Goal: Task Accomplishment & Management: Complete application form

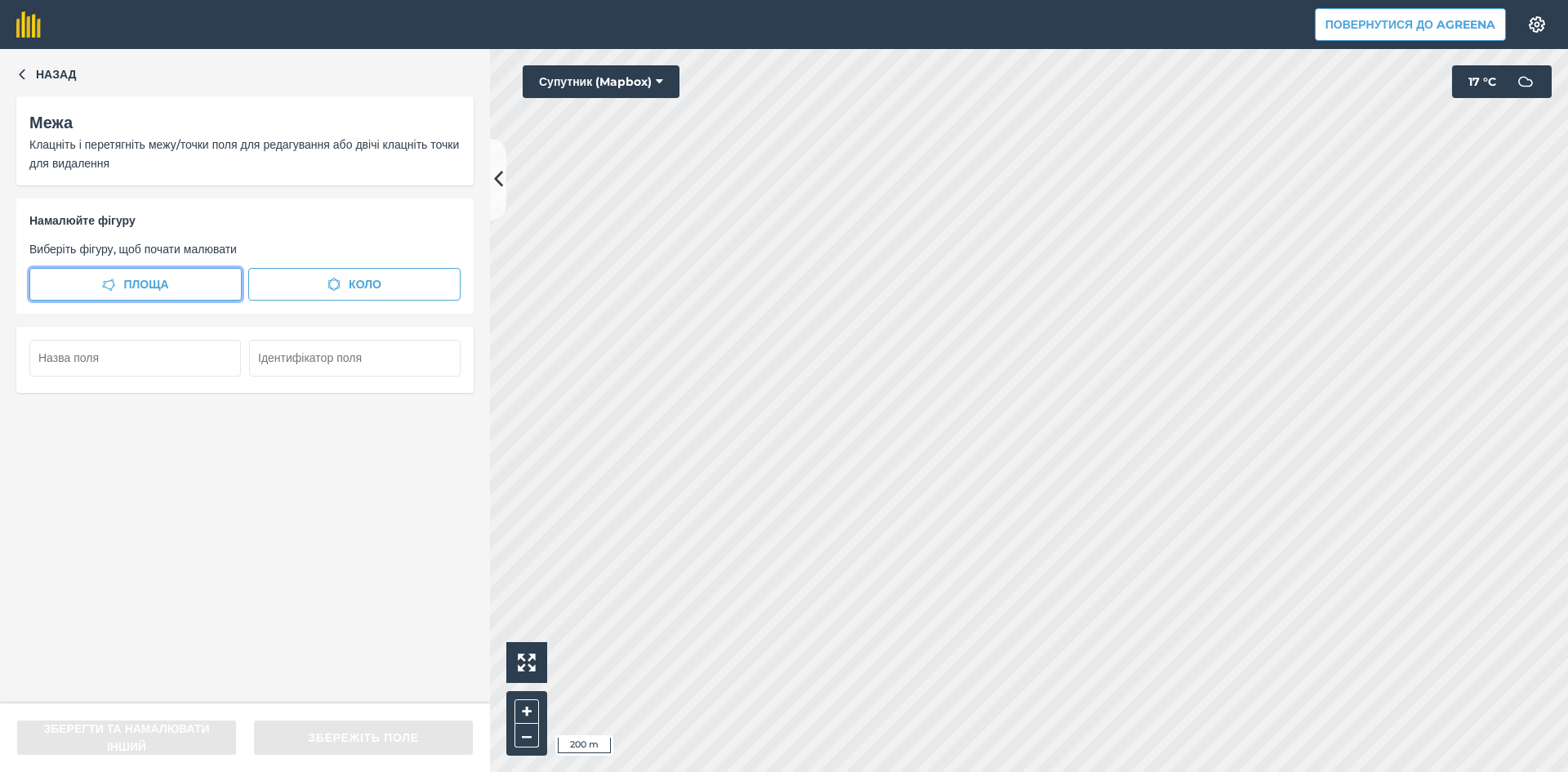
click at [148, 284] on span "Площа" at bounding box center [146, 284] width 45 height 18
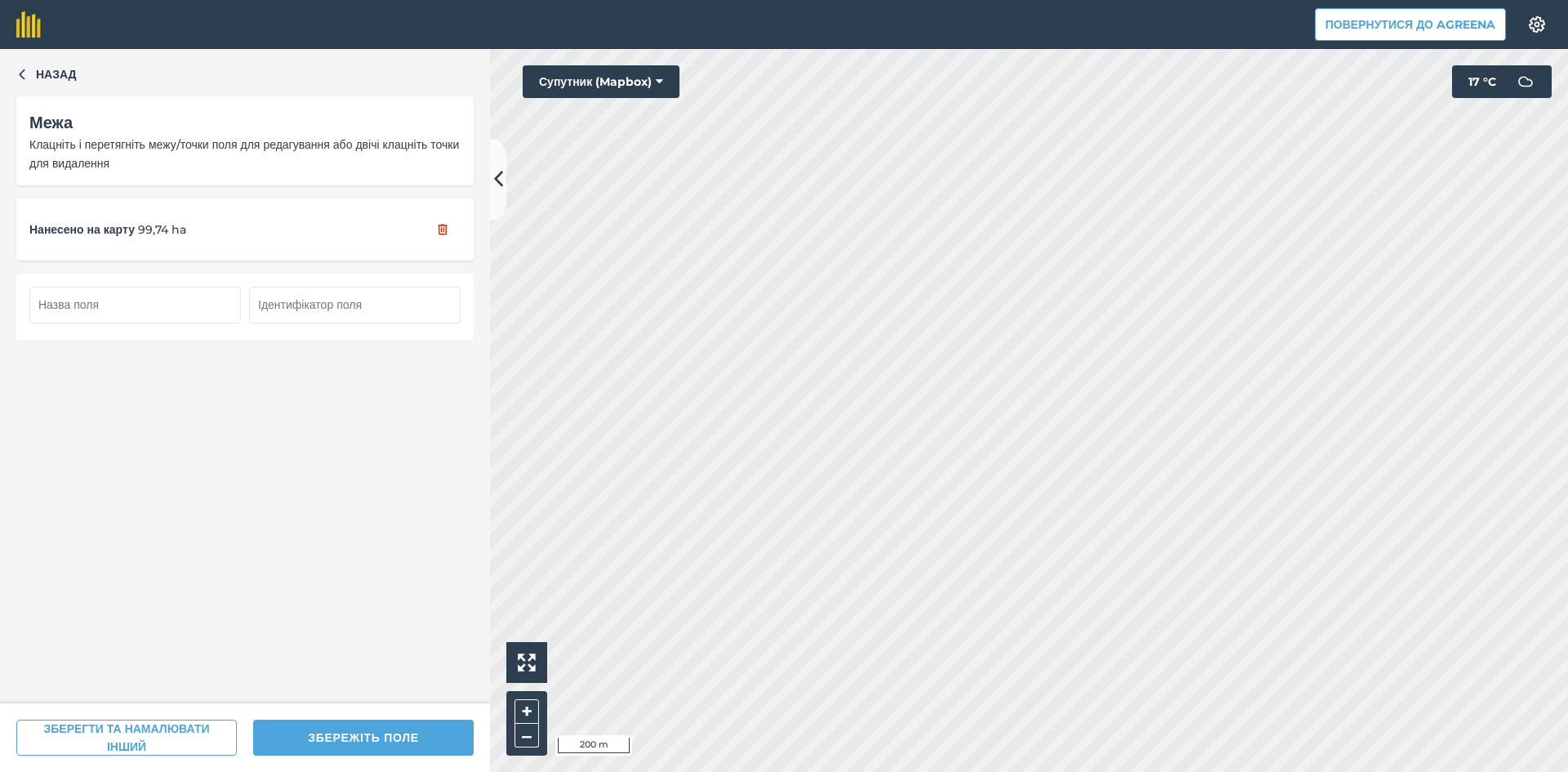
click at [126, 305] on input "text" at bounding box center [135, 305] width 211 height 36
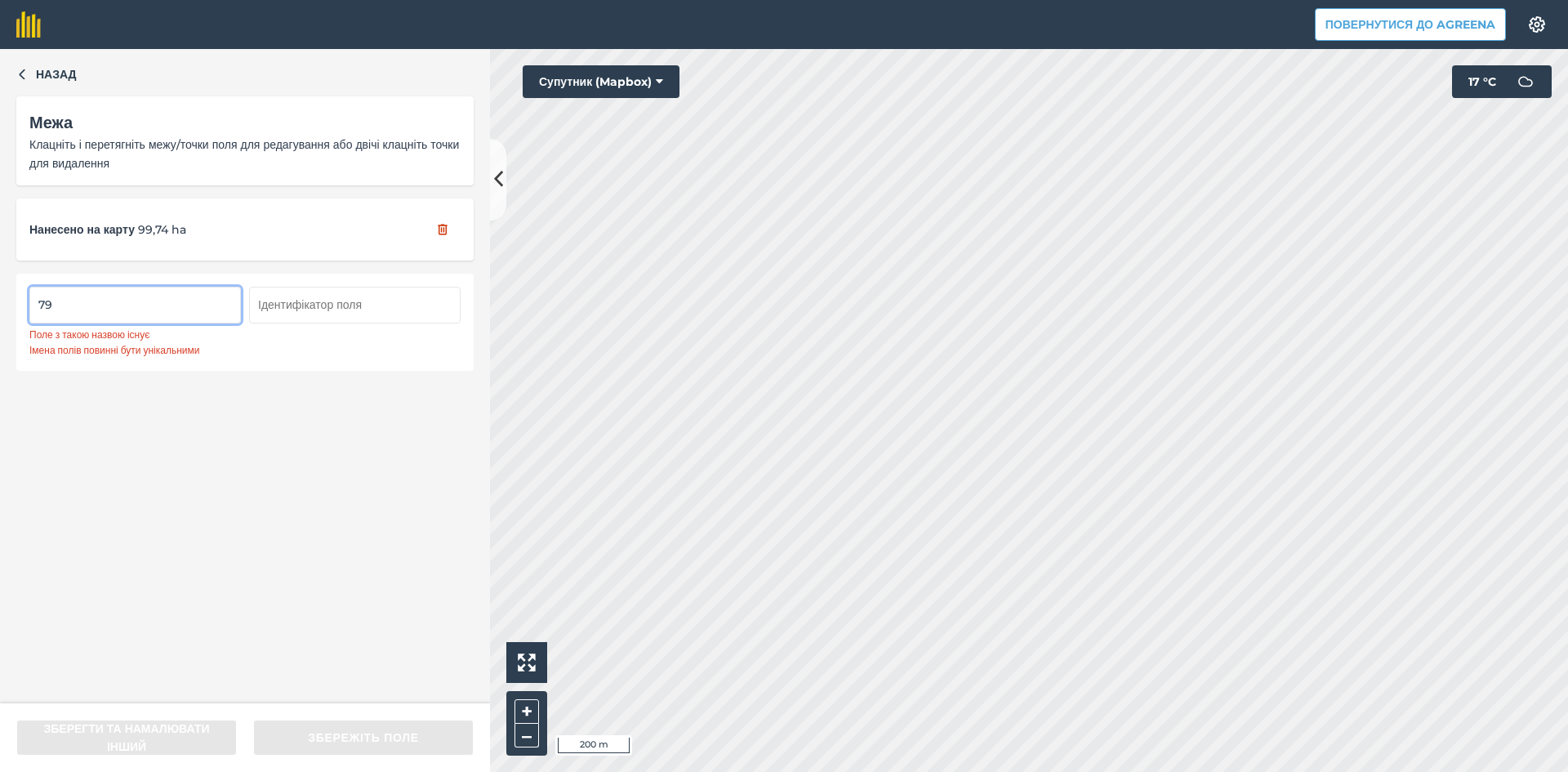
type input "7"
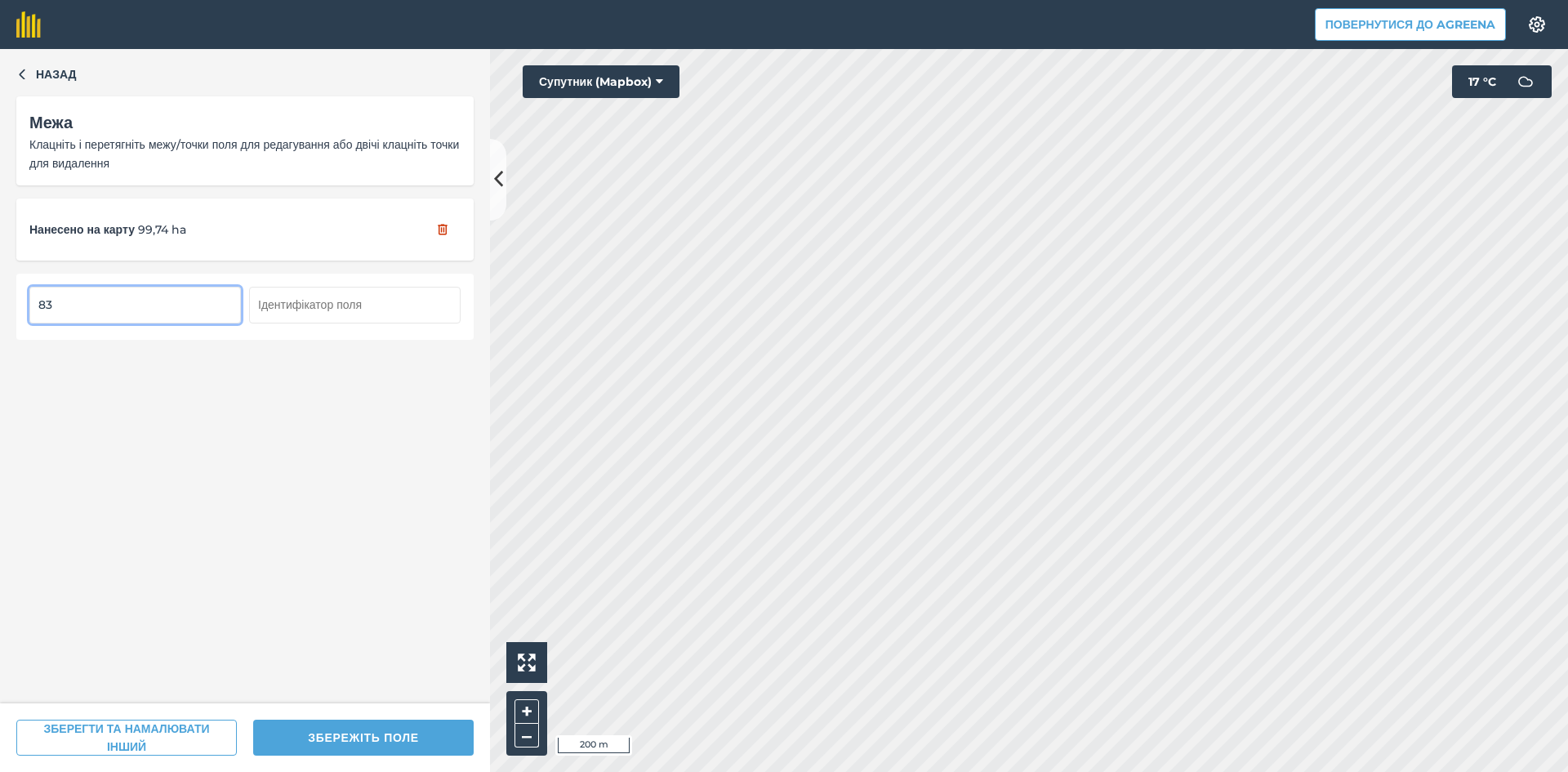
type input "83"
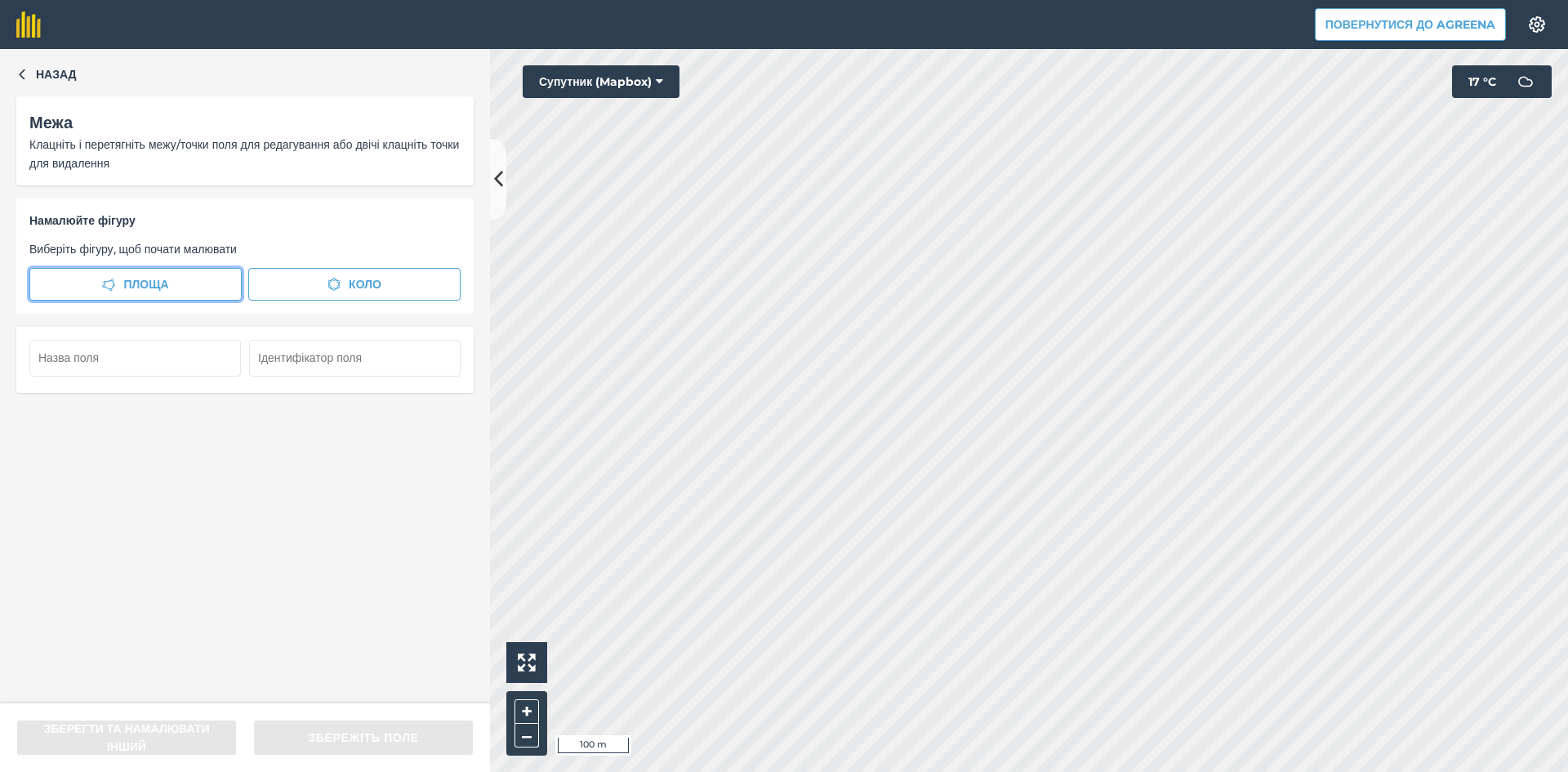
click at [143, 272] on button "Площа" at bounding box center [135, 285] width 212 height 33
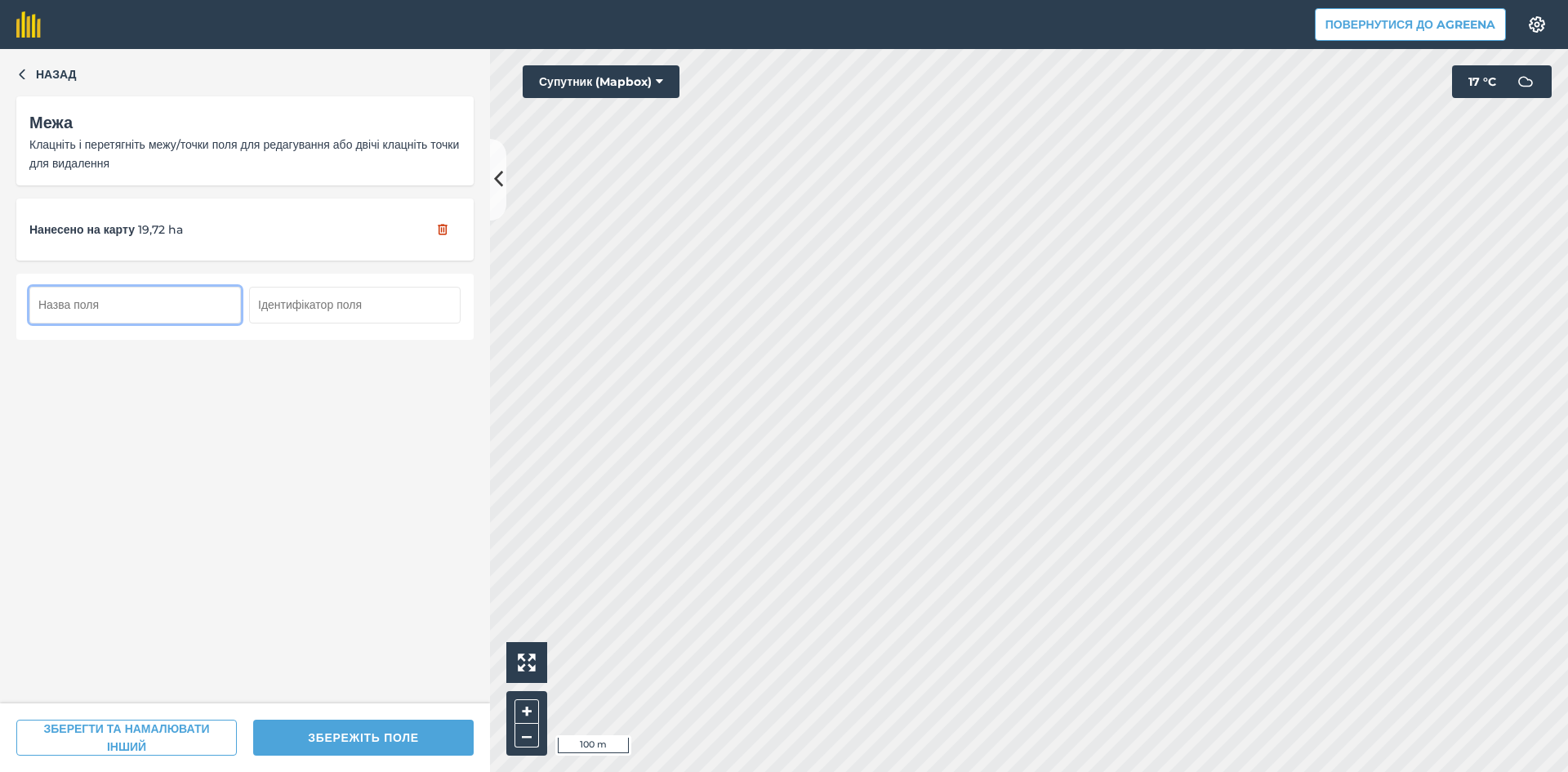
click at [151, 303] on input "text" at bounding box center [135, 305] width 211 height 36
type input "84"
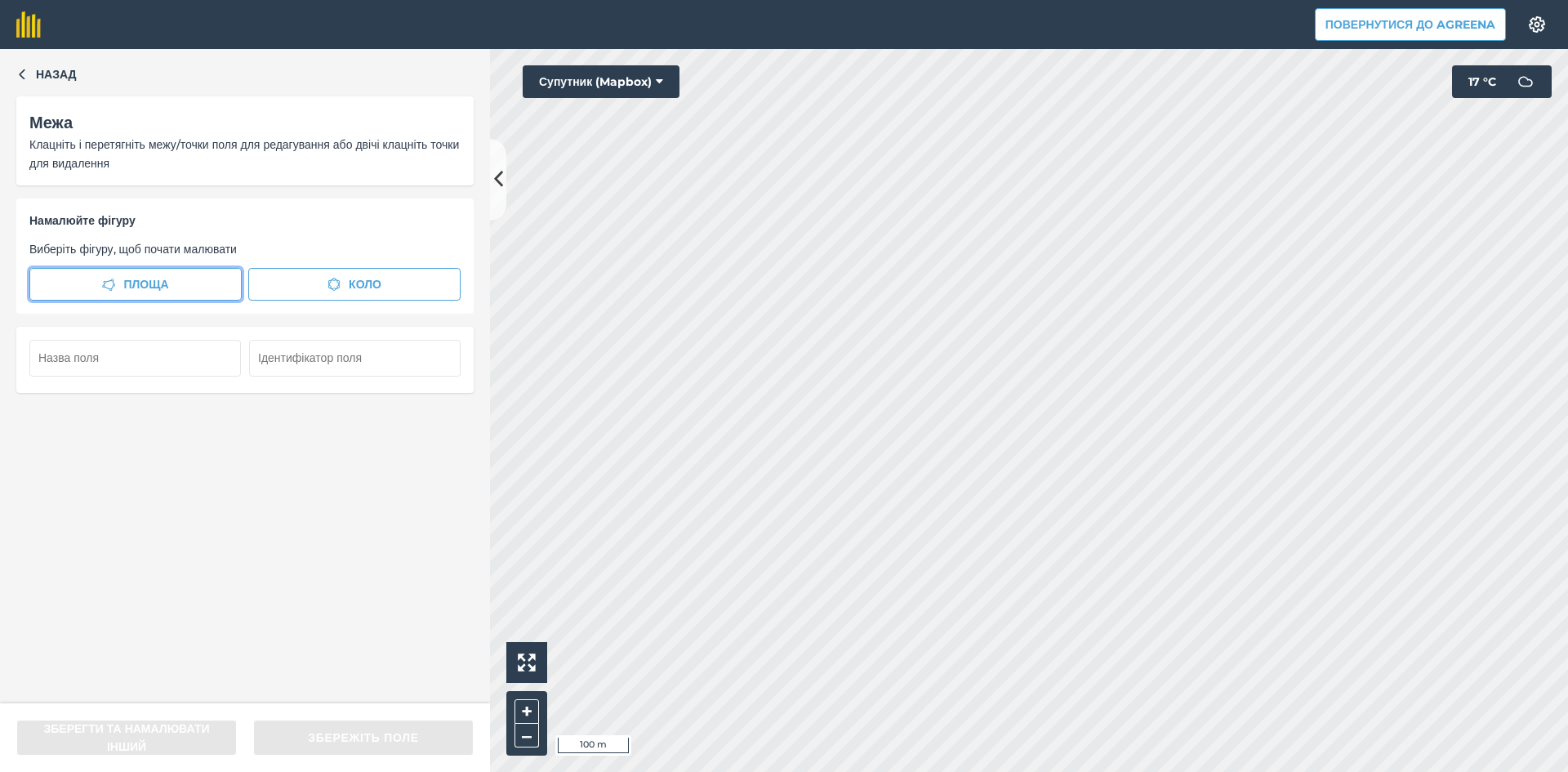
click at [196, 286] on button "Площа" at bounding box center [135, 285] width 212 height 33
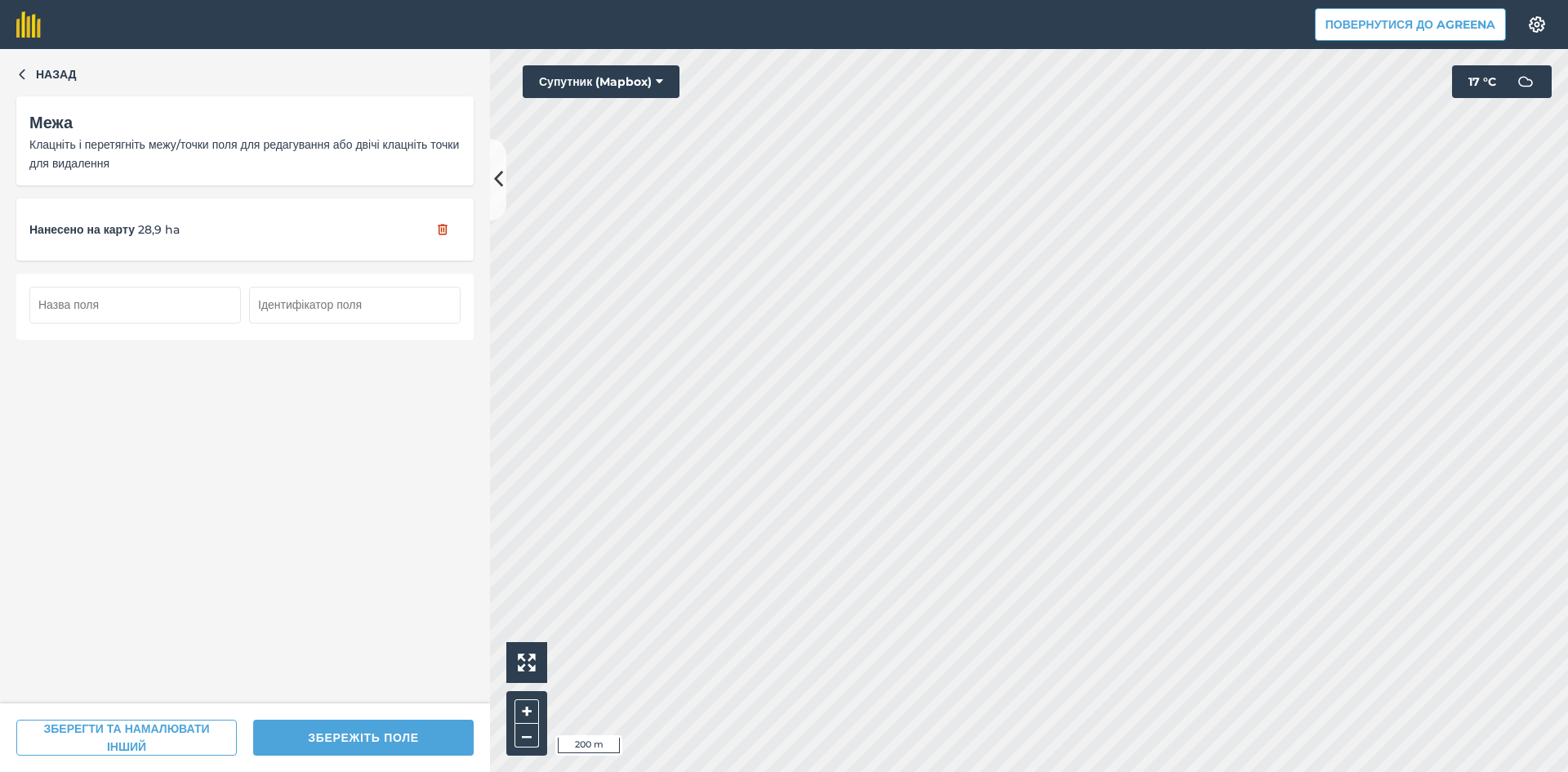
click at [119, 305] on input "text" at bounding box center [135, 305] width 211 height 36
type input "85"
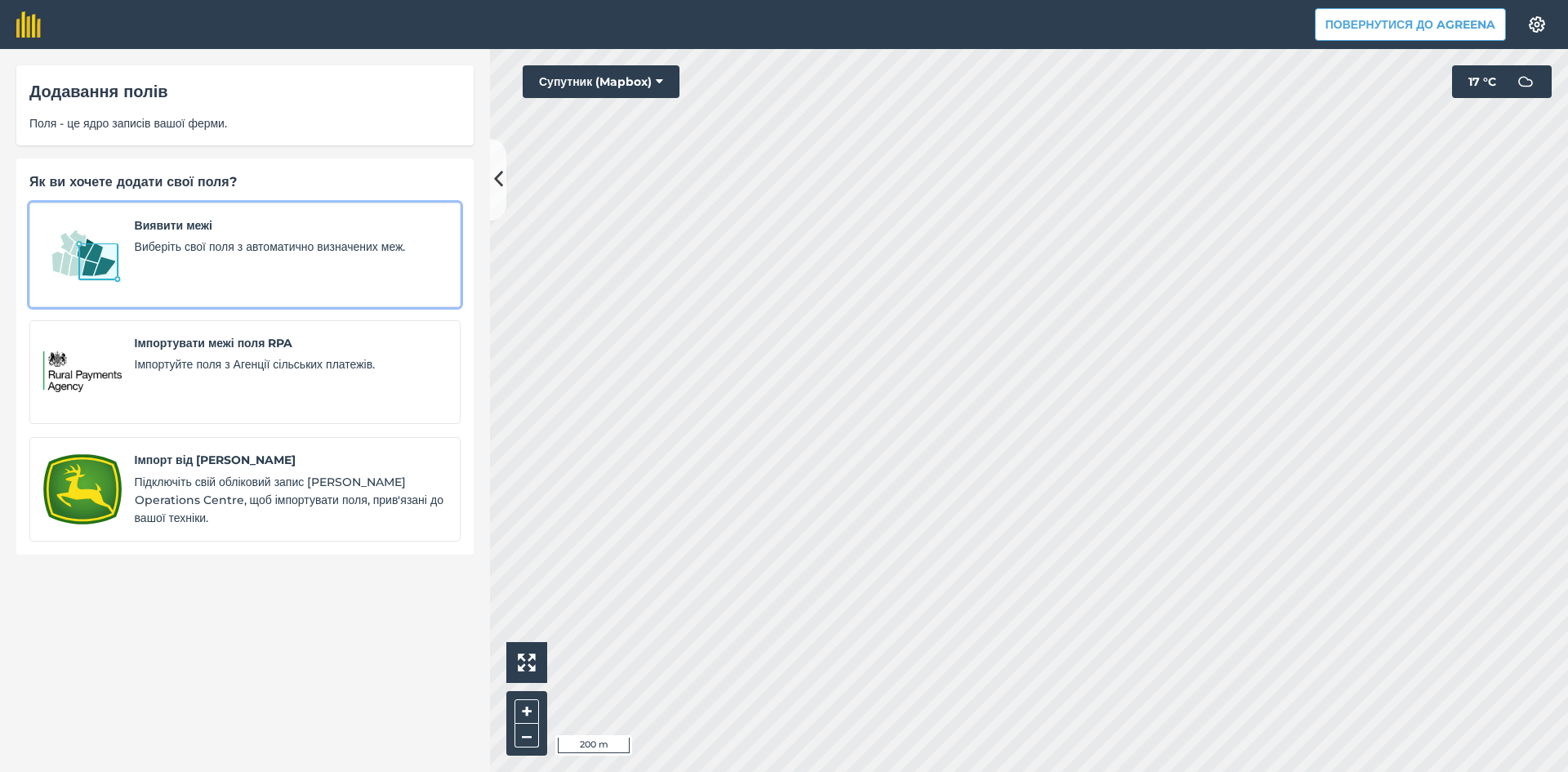
click at [95, 242] on img at bounding box center [82, 254] width 78 height 77
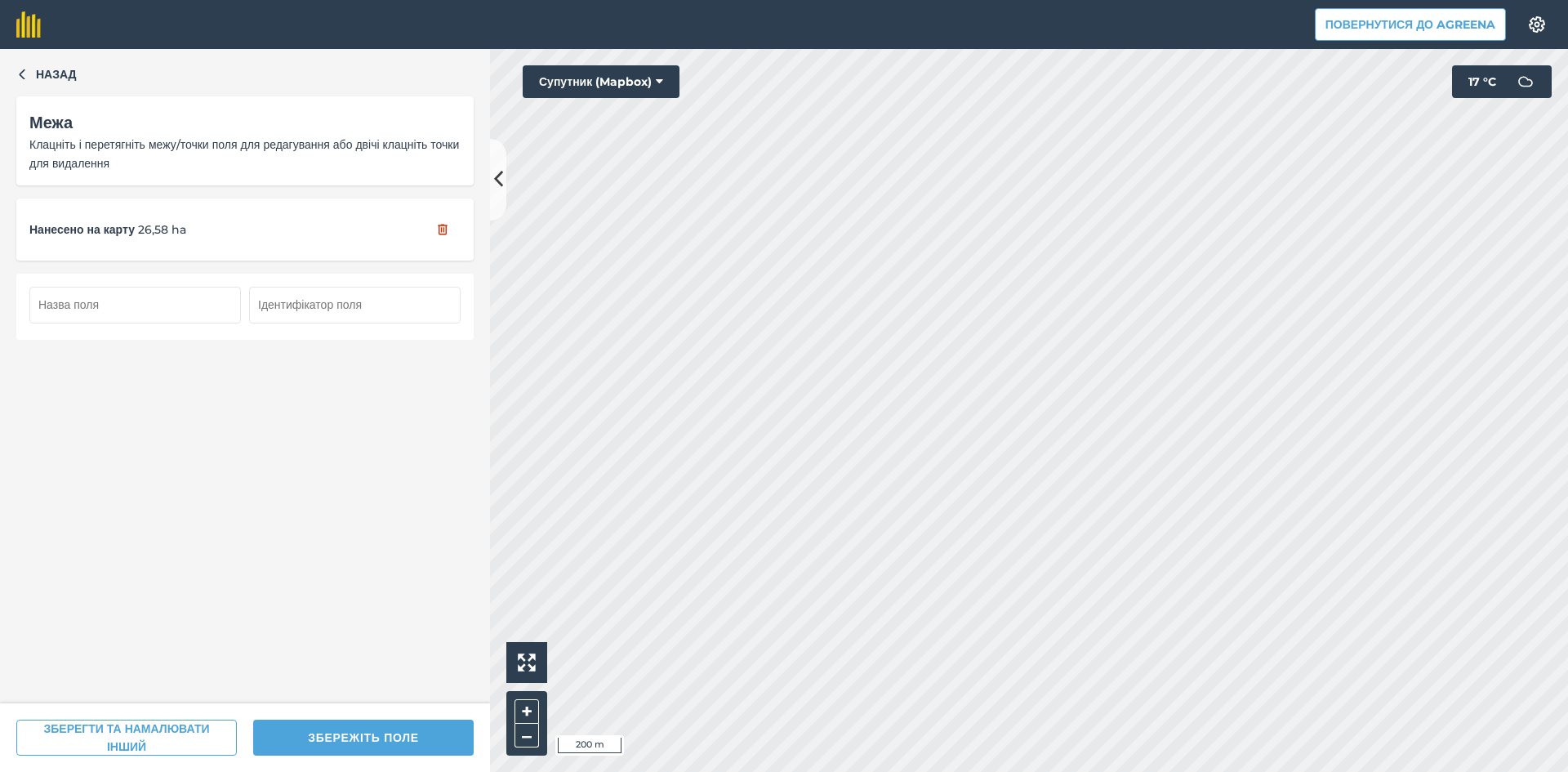
click at [103, 305] on input "text" at bounding box center [135, 305] width 211 height 36
type input "86"
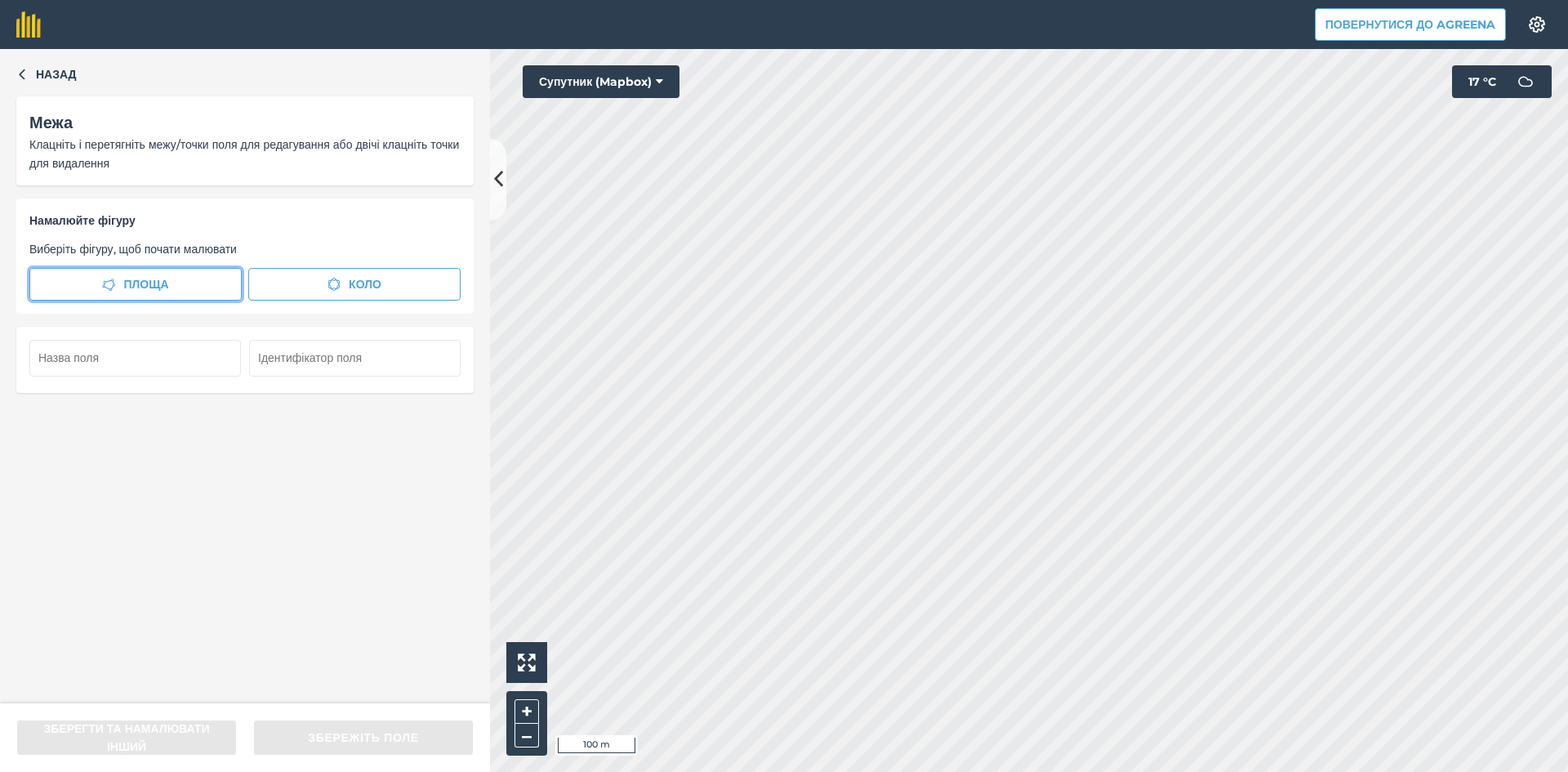
click at [113, 273] on button "Площа" at bounding box center [135, 285] width 212 height 33
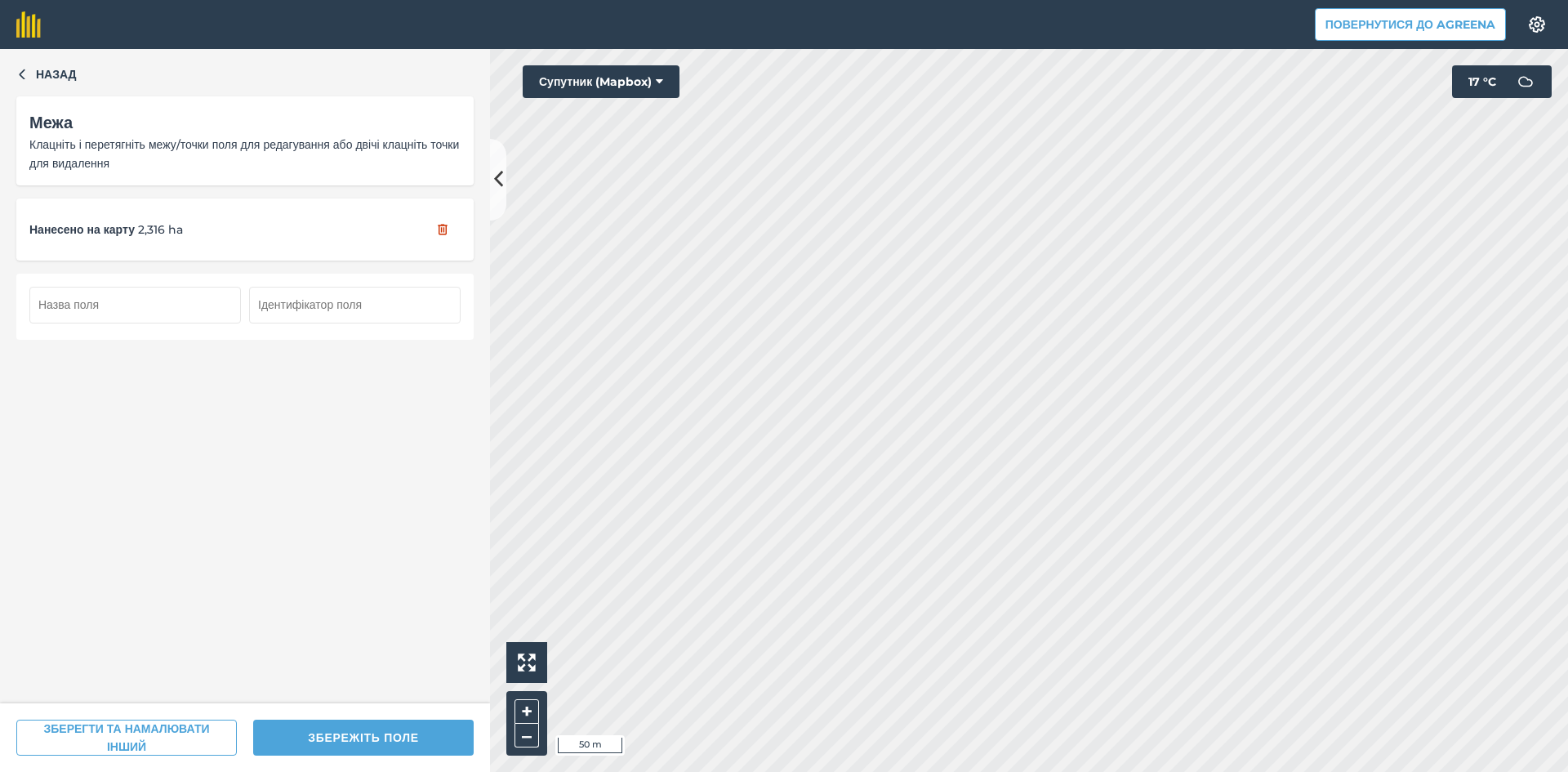
click at [129, 300] on input "text" at bounding box center [135, 305] width 211 height 36
type input "87"
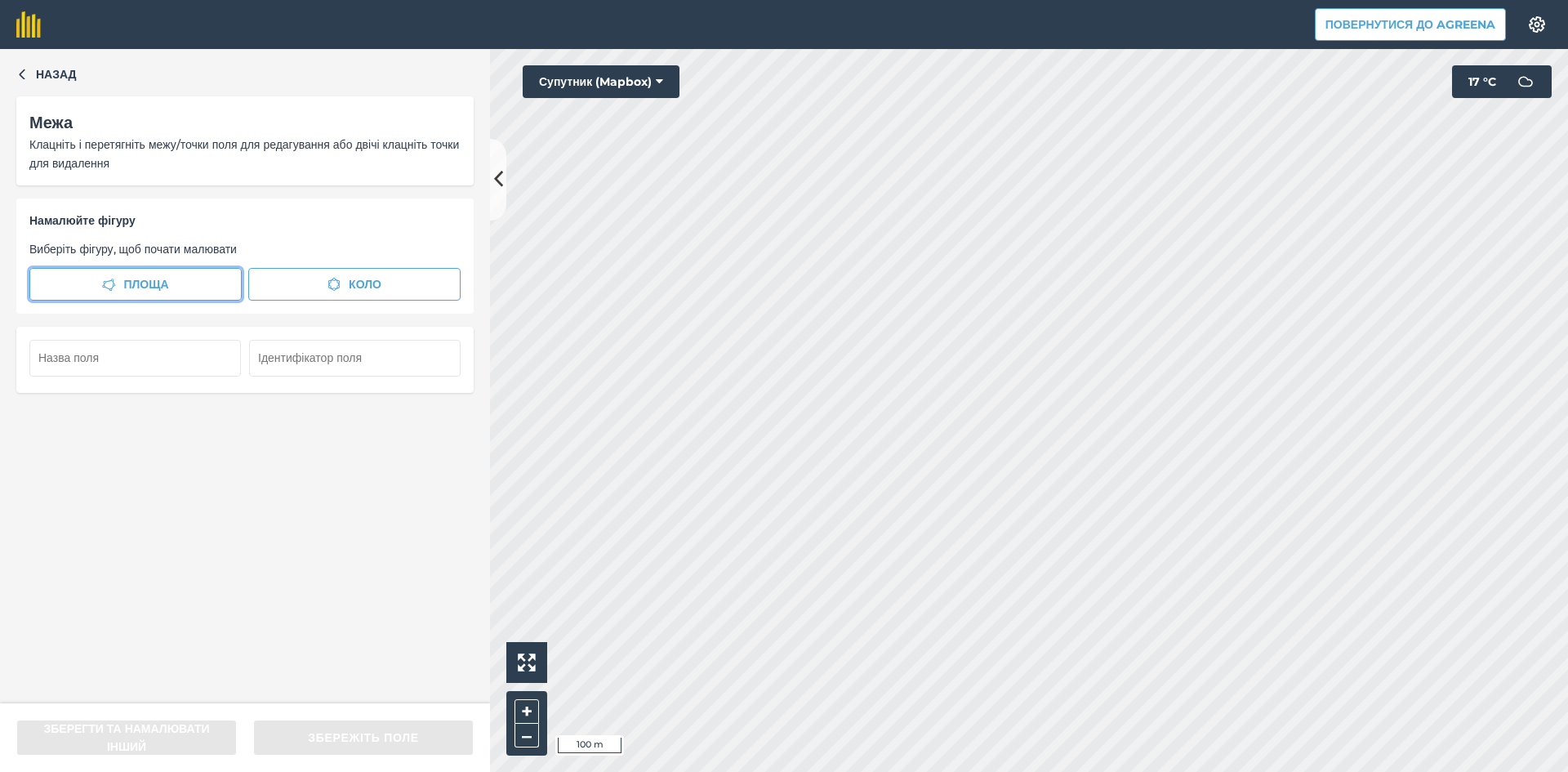
click at [166, 276] on span "Площа" at bounding box center [146, 284] width 45 height 18
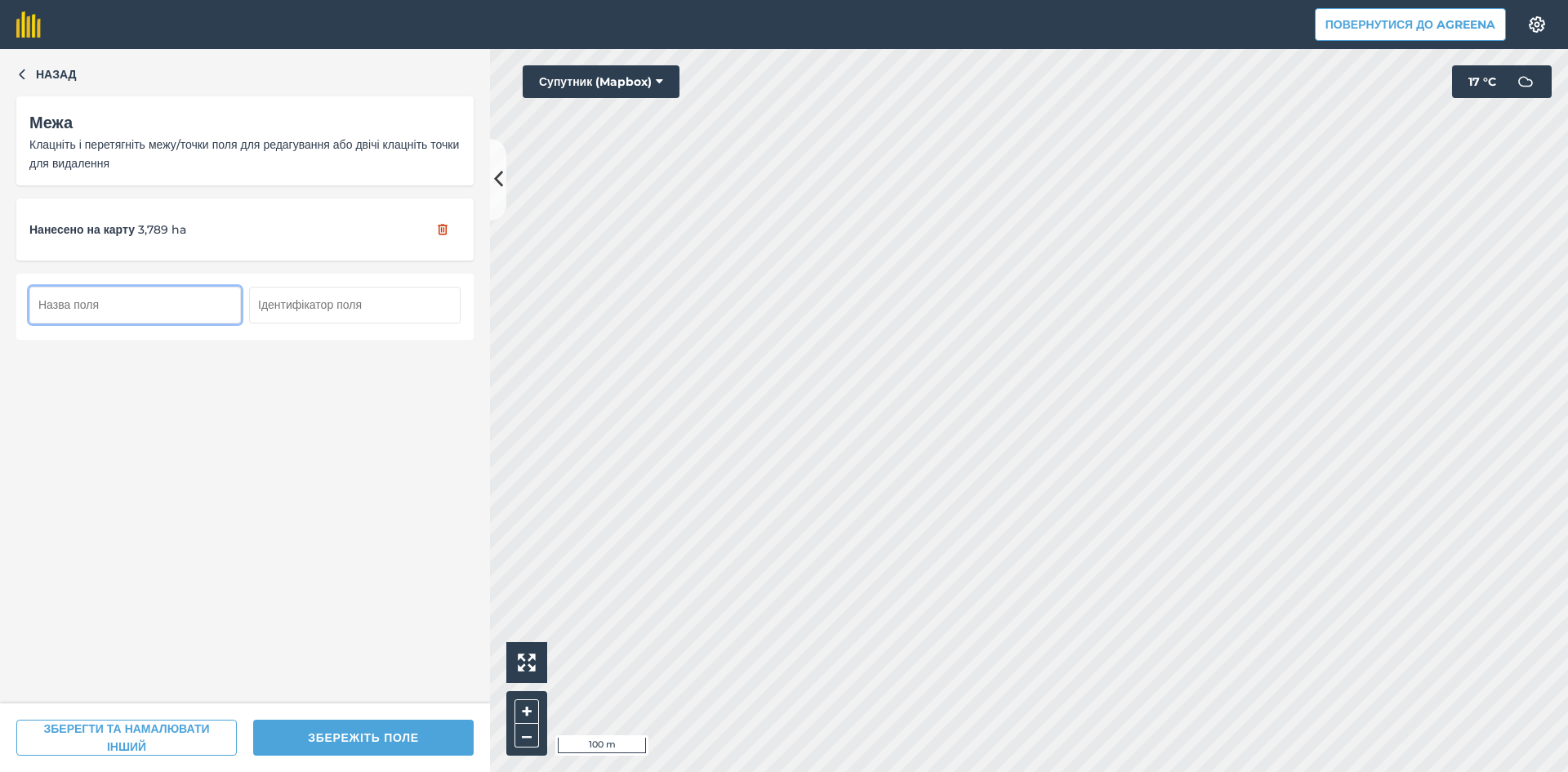
click at [125, 307] on input "text" at bounding box center [135, 305] width 211 height 36
type input "88"
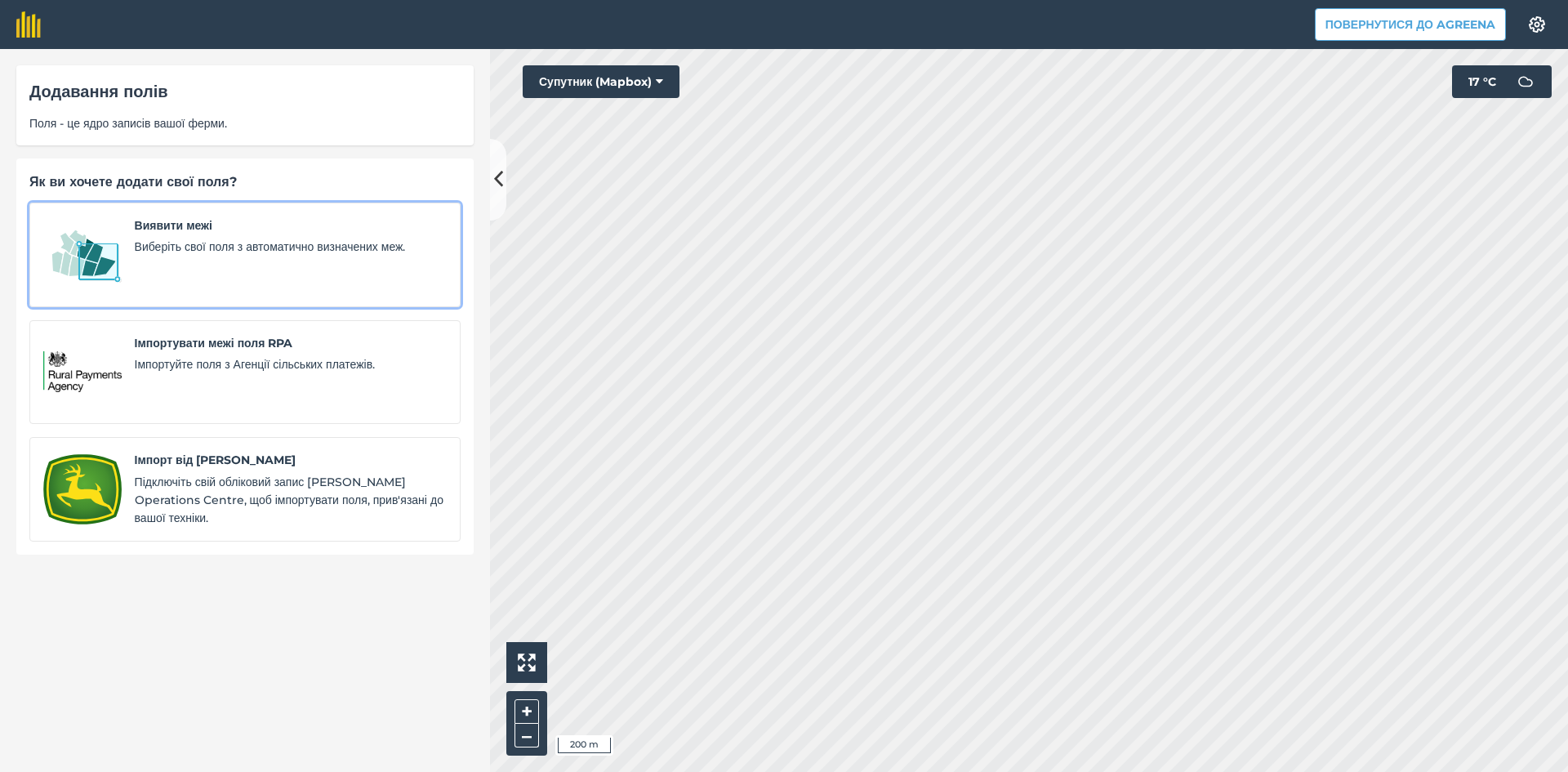
click at [124, 246] on link "Виявити межі Виберіть свої поля з автоматично визначених меж." at bounding box center [245, 255] width 431 height 105
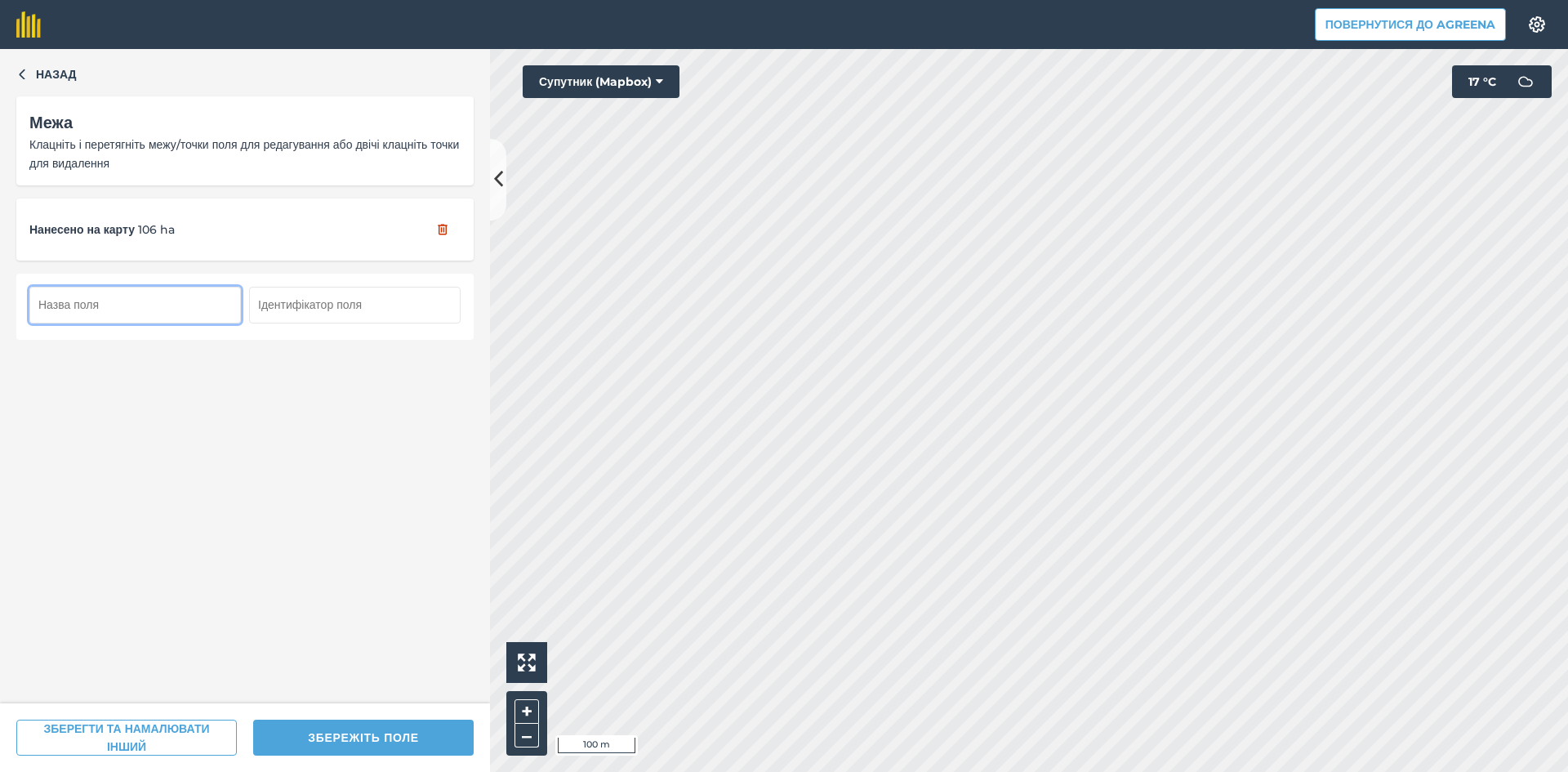
click at [121, 308] on input "text" at bounding box center [135, 305] width 211 height 36
type input "89"
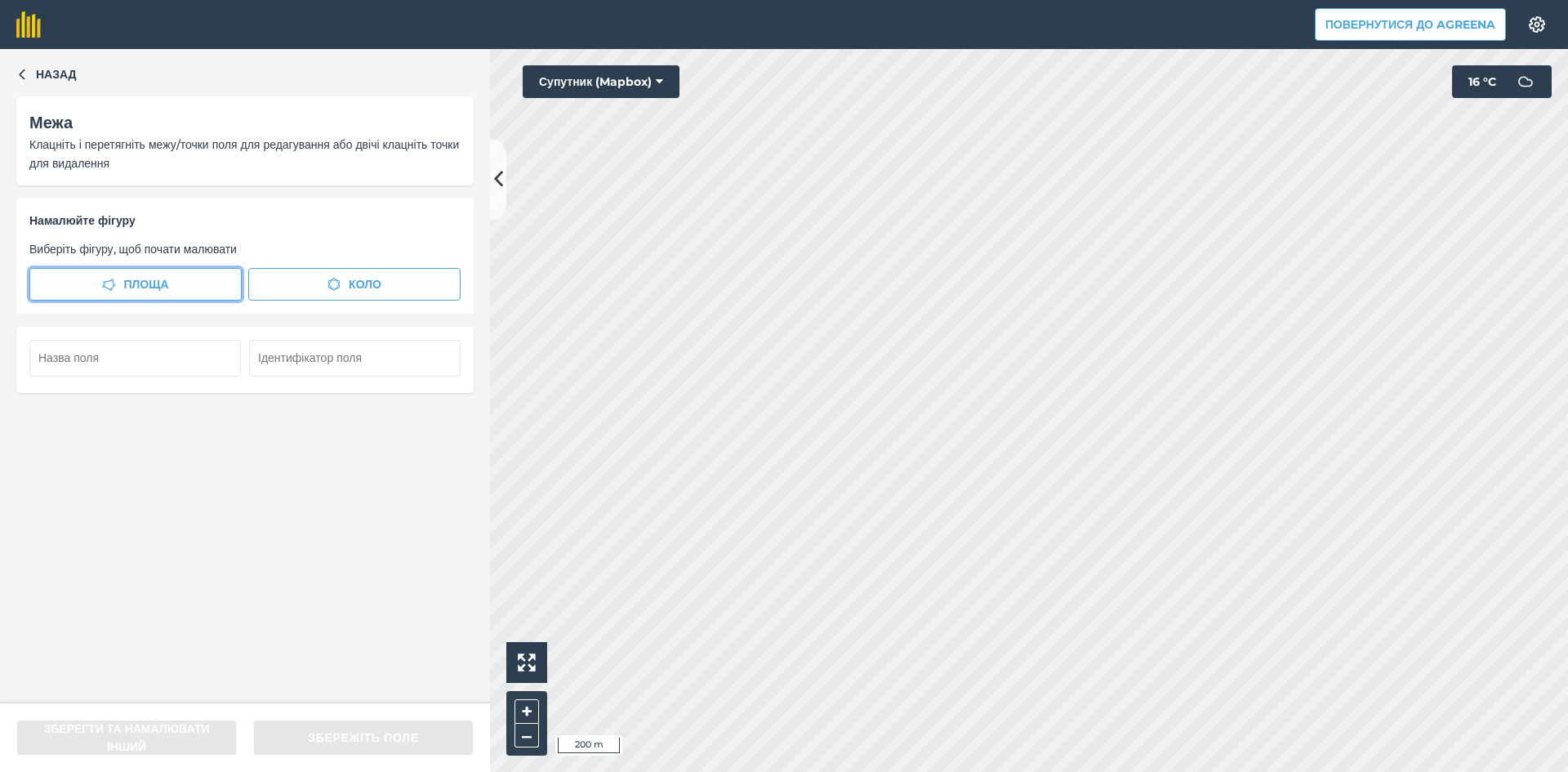
click at [145, 284] on span "Площа" at bounding box center [146, 284] width 45 height 18
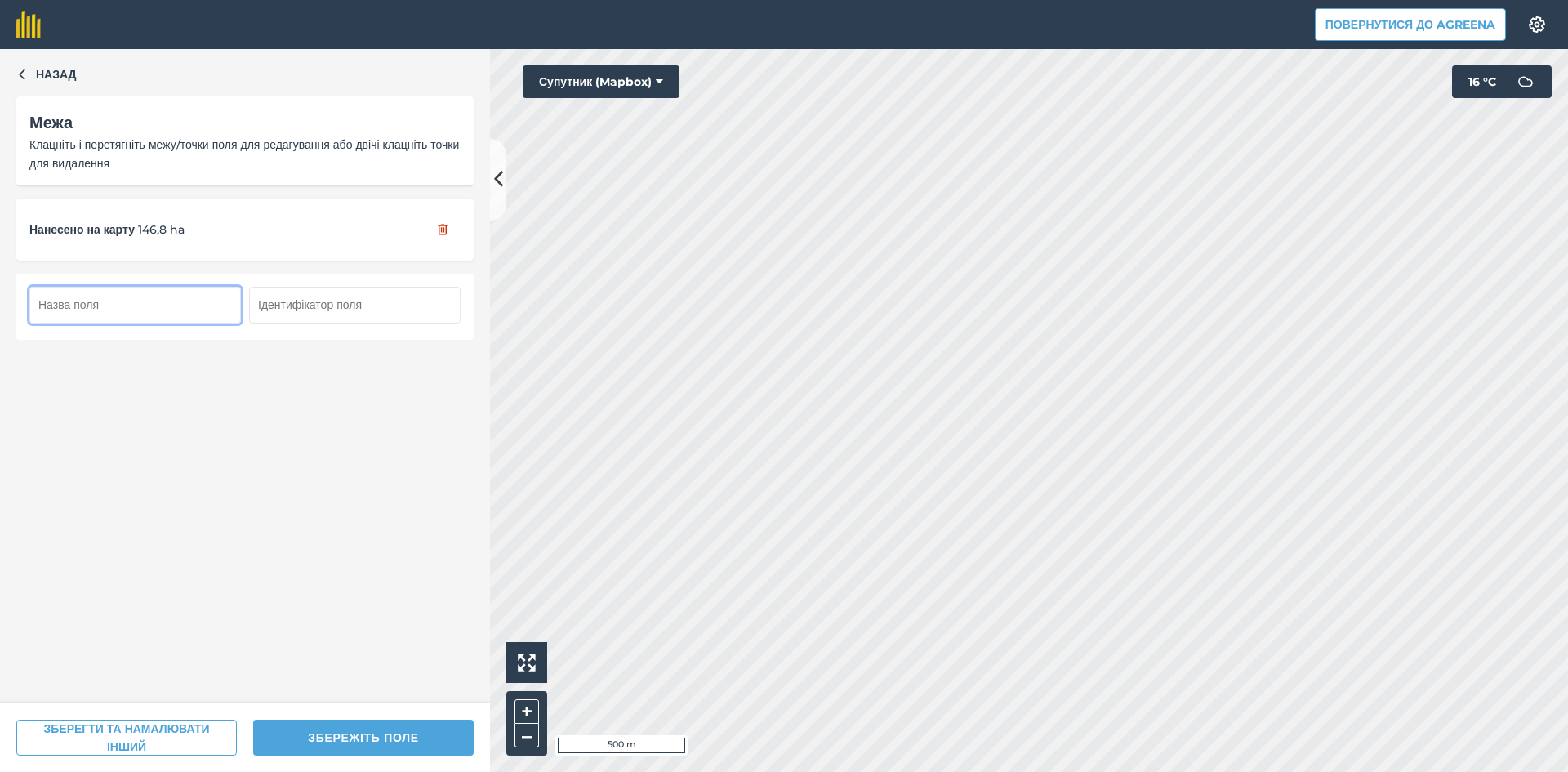
click at [162, 309] on input "text" at bounding box center [135, 305] width 211 height 36
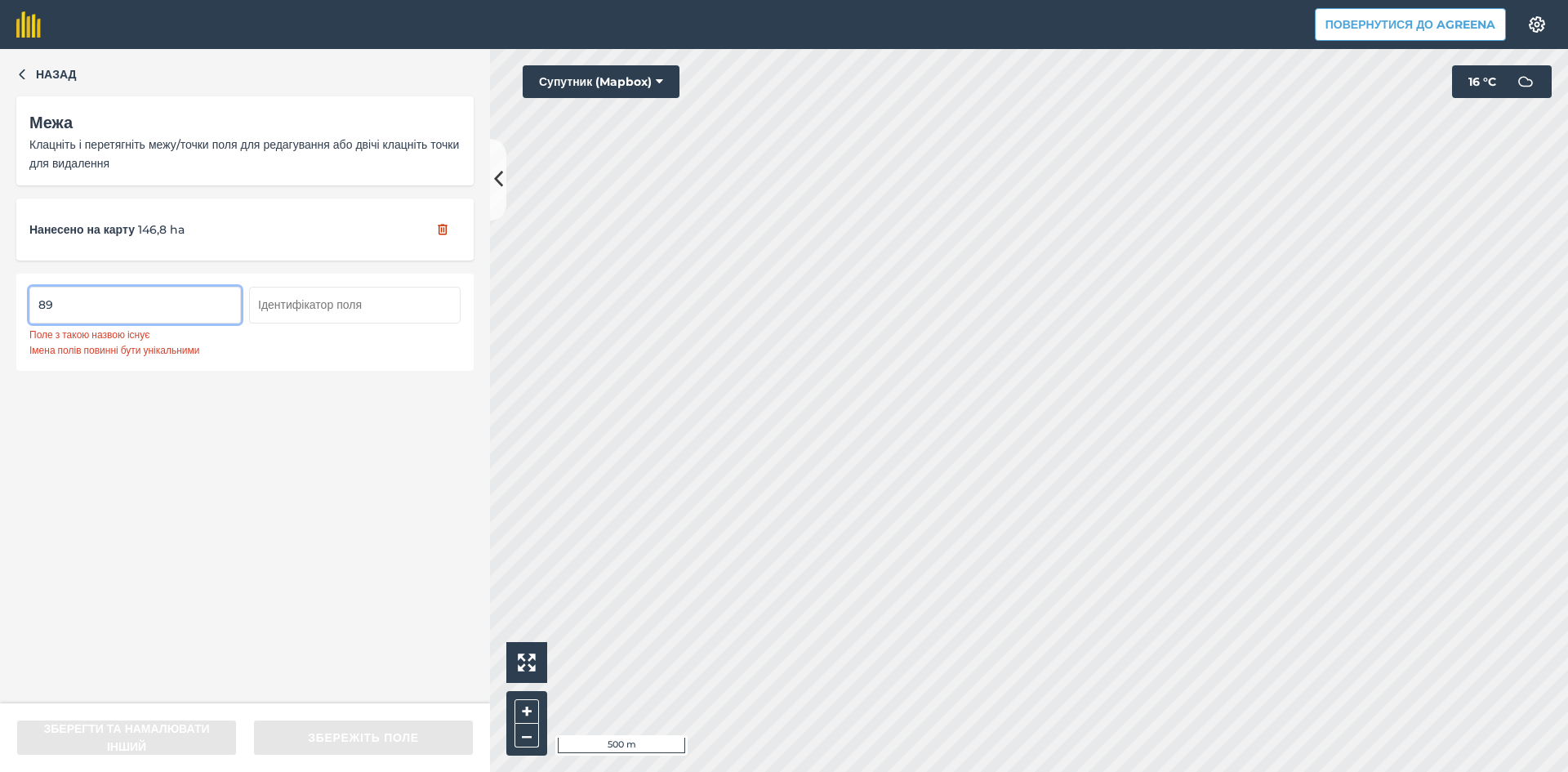
type input "8"
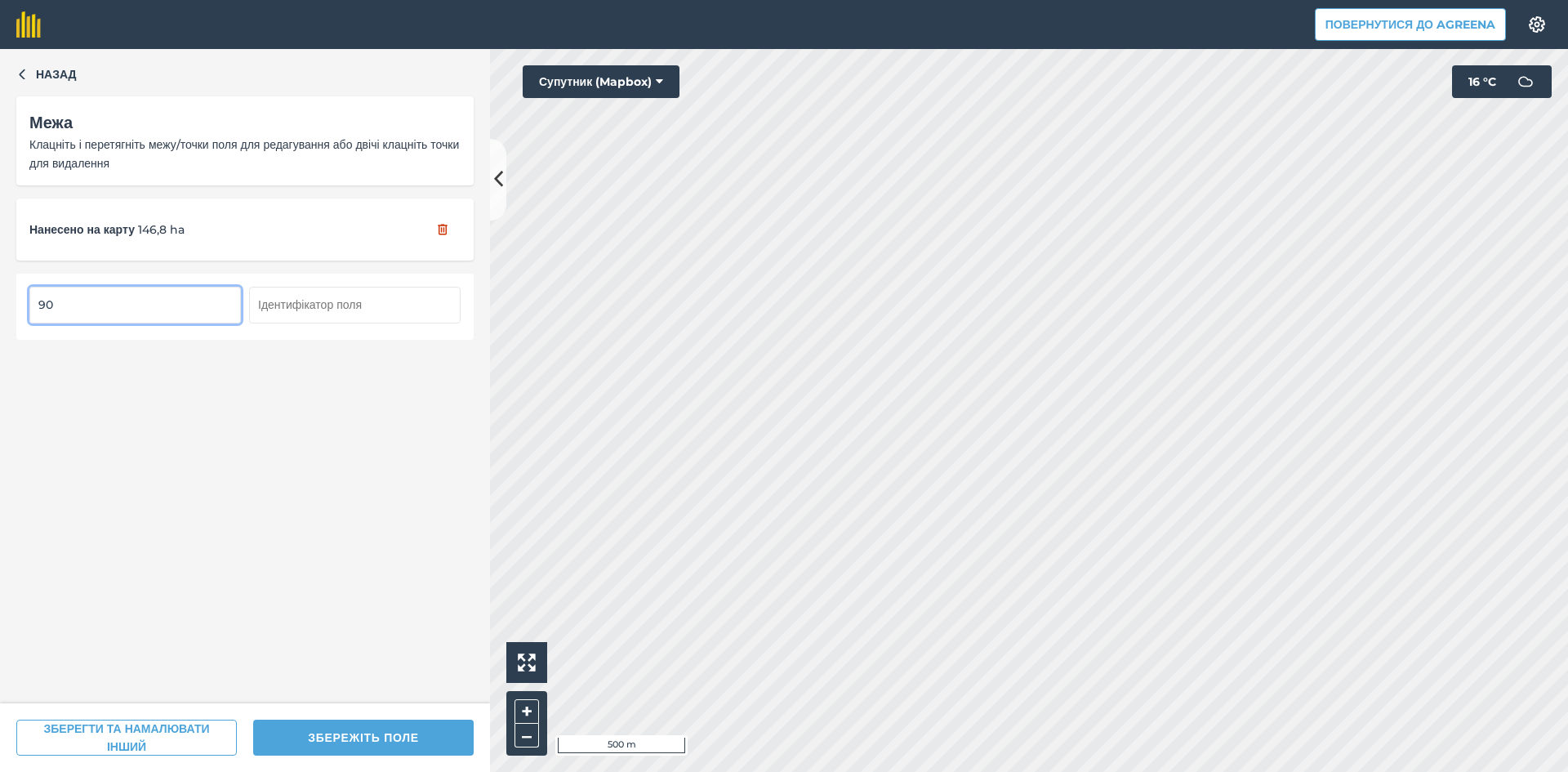
type input "9"
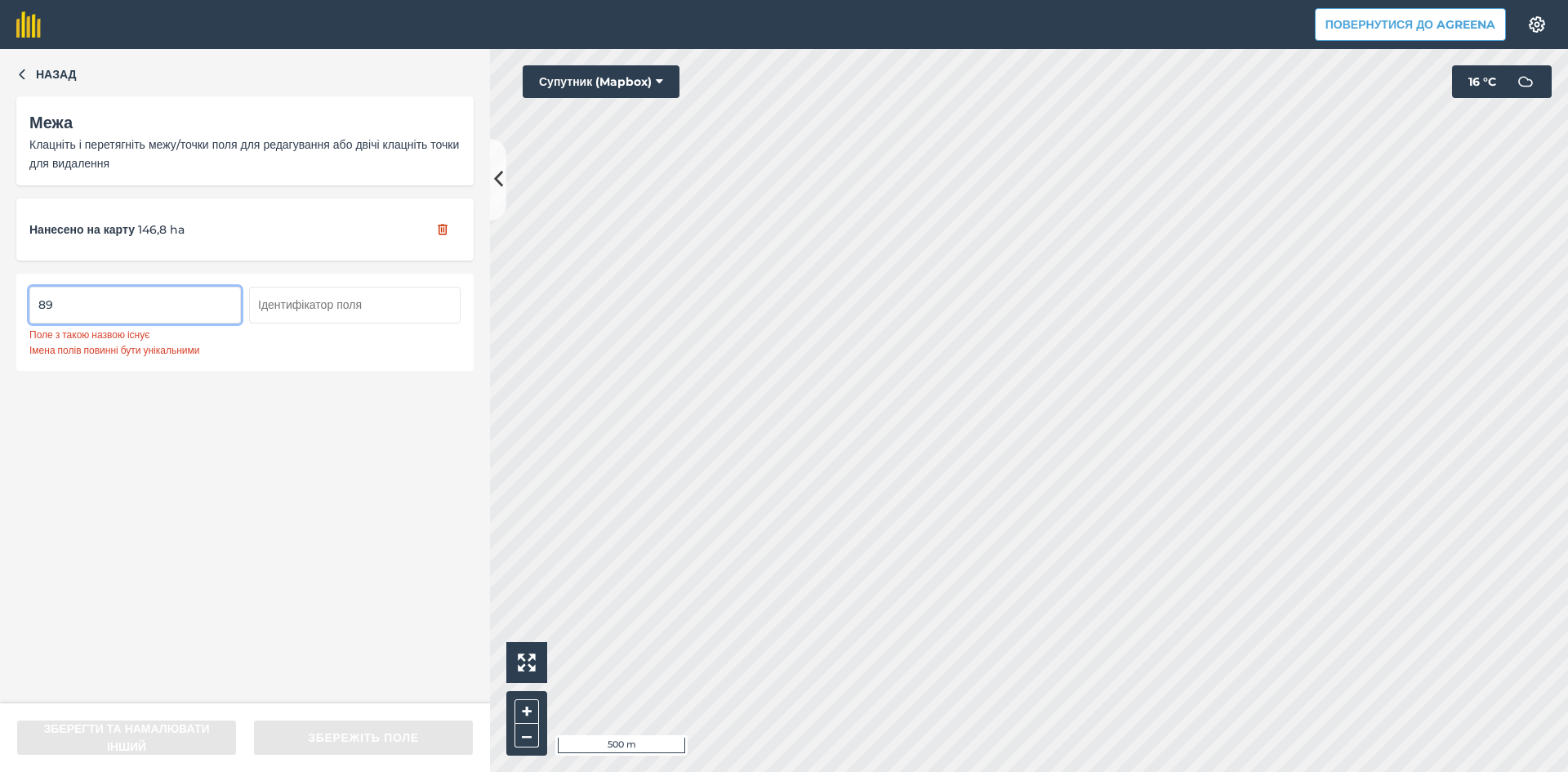
type input "8"
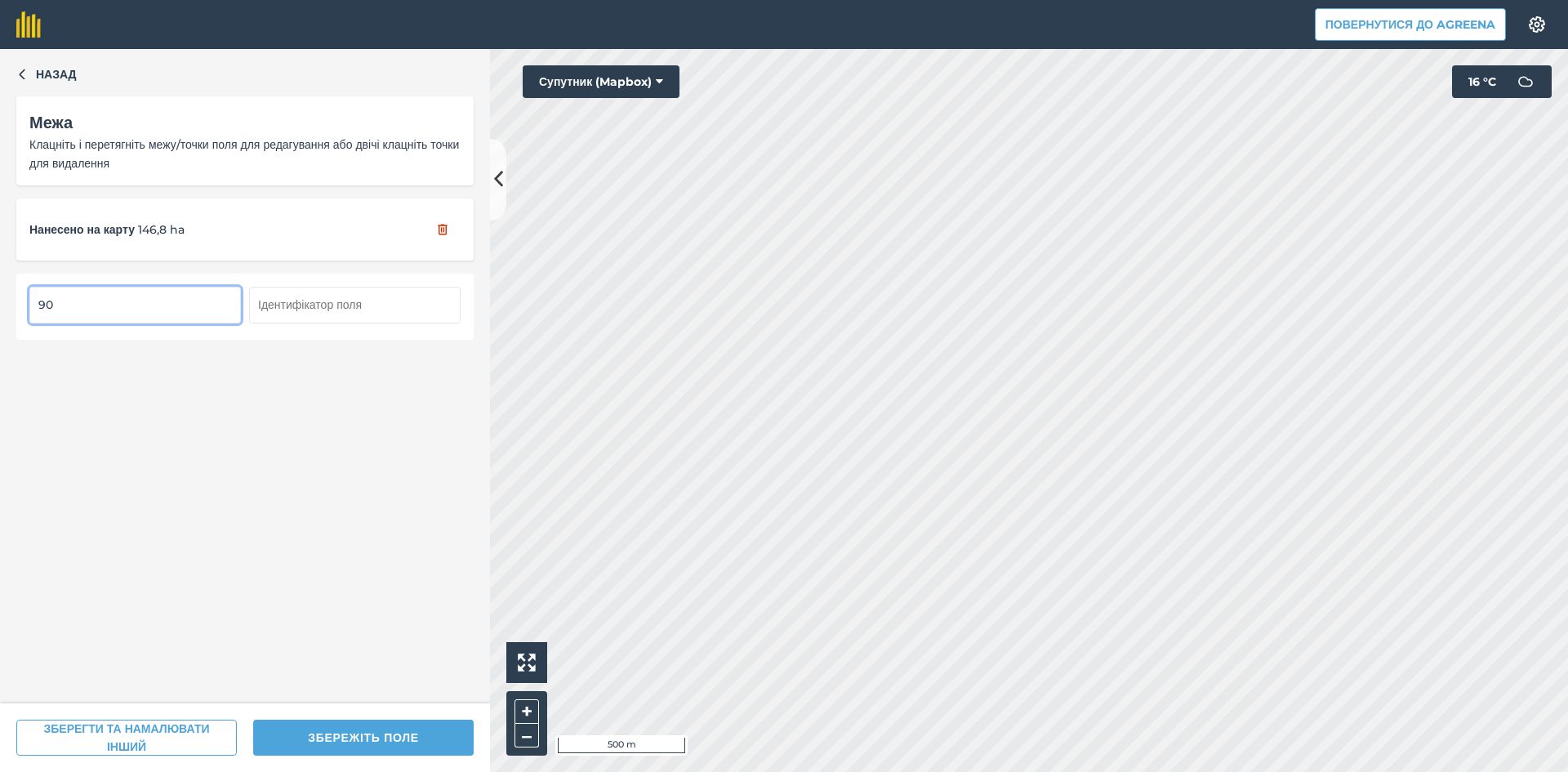
type input "90"
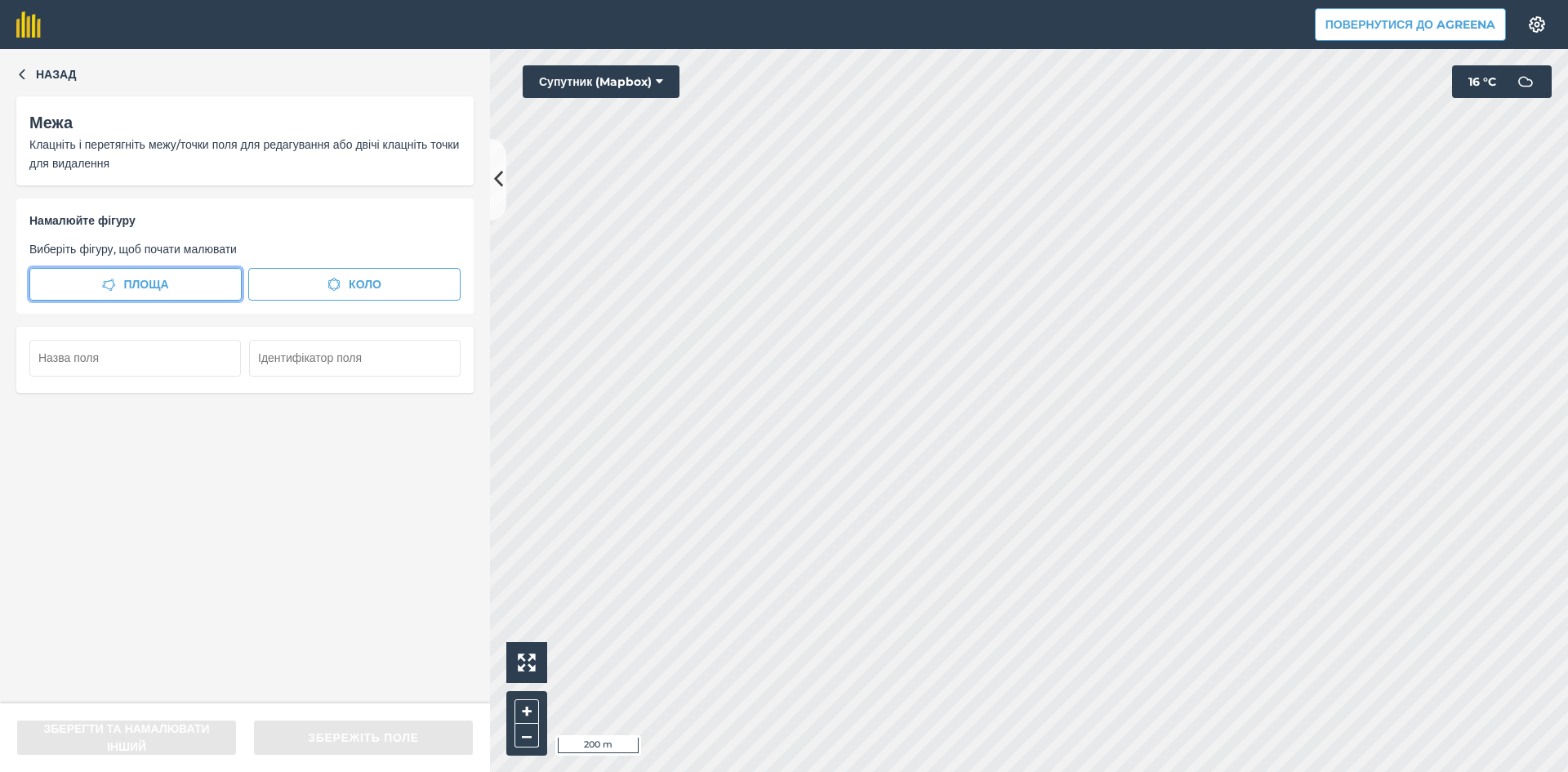
click at [112, 282] on icon "button" at bounding box center [108, 284] width 13 height 13
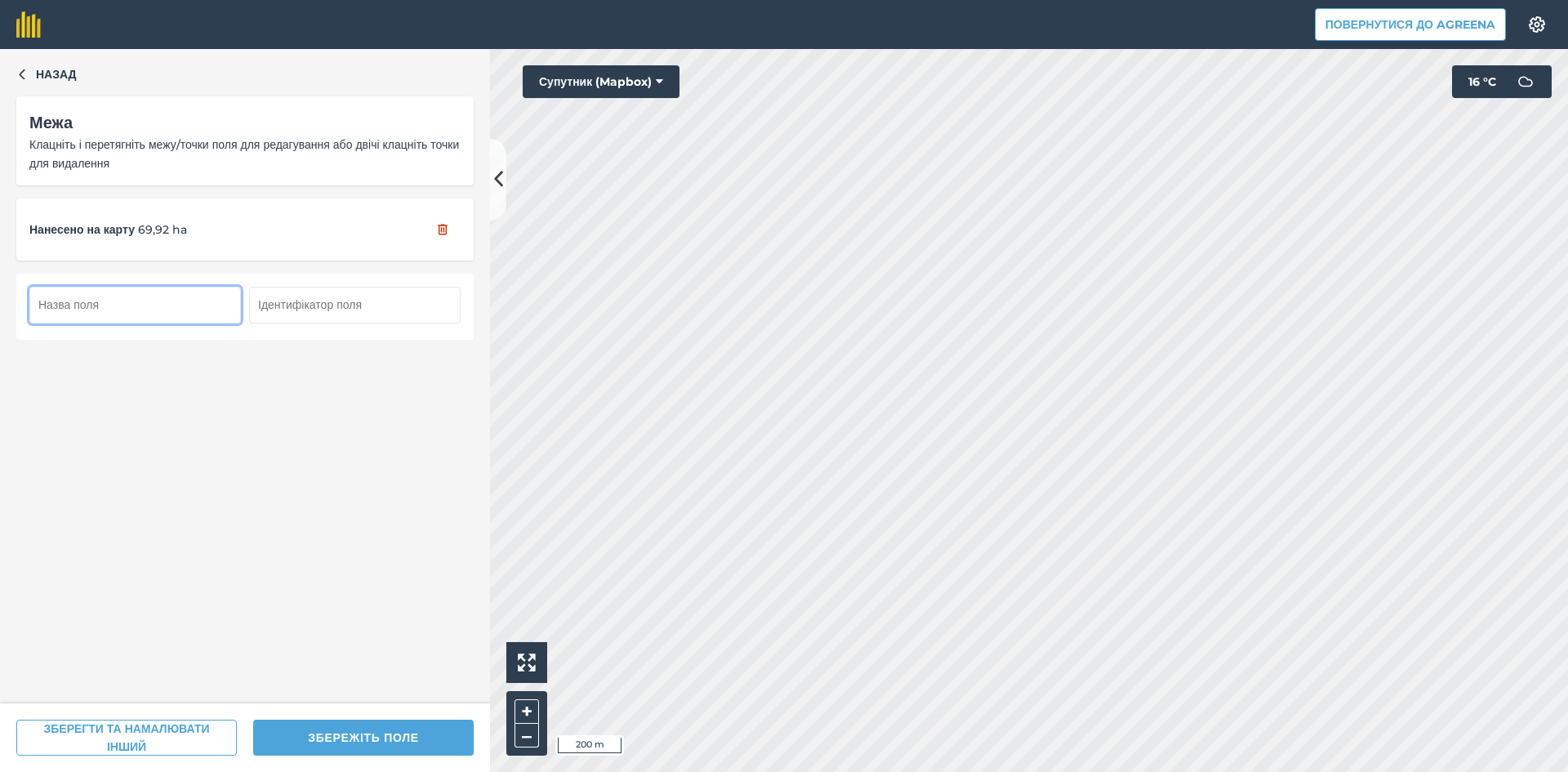
click at [148, 305] on input "text" at bounding box center [135, 305] width 211 height 36
type input "91"
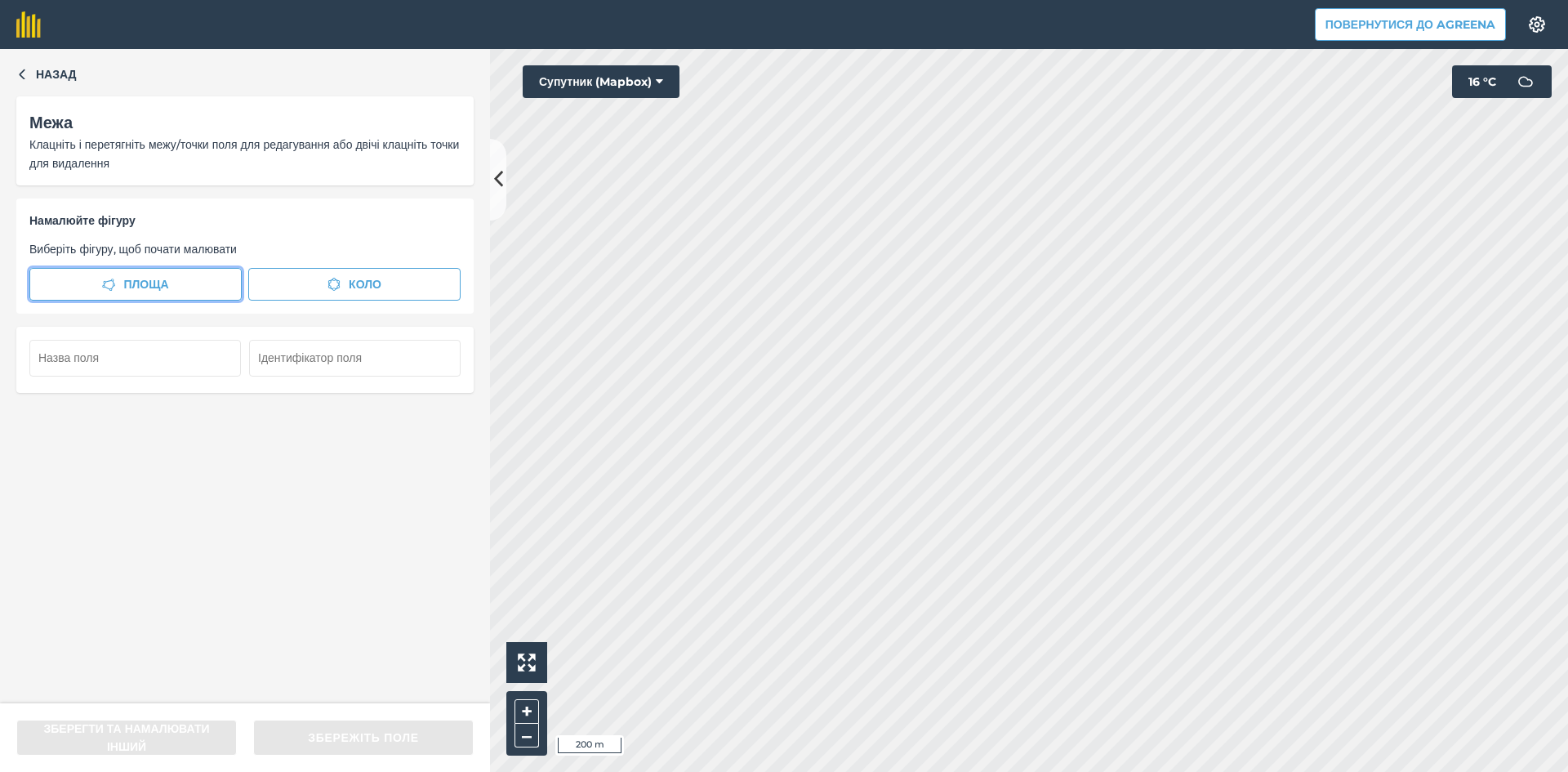
click at [121, 284] on button "Площа" at bounding box center [135, 285] width 212 height 33
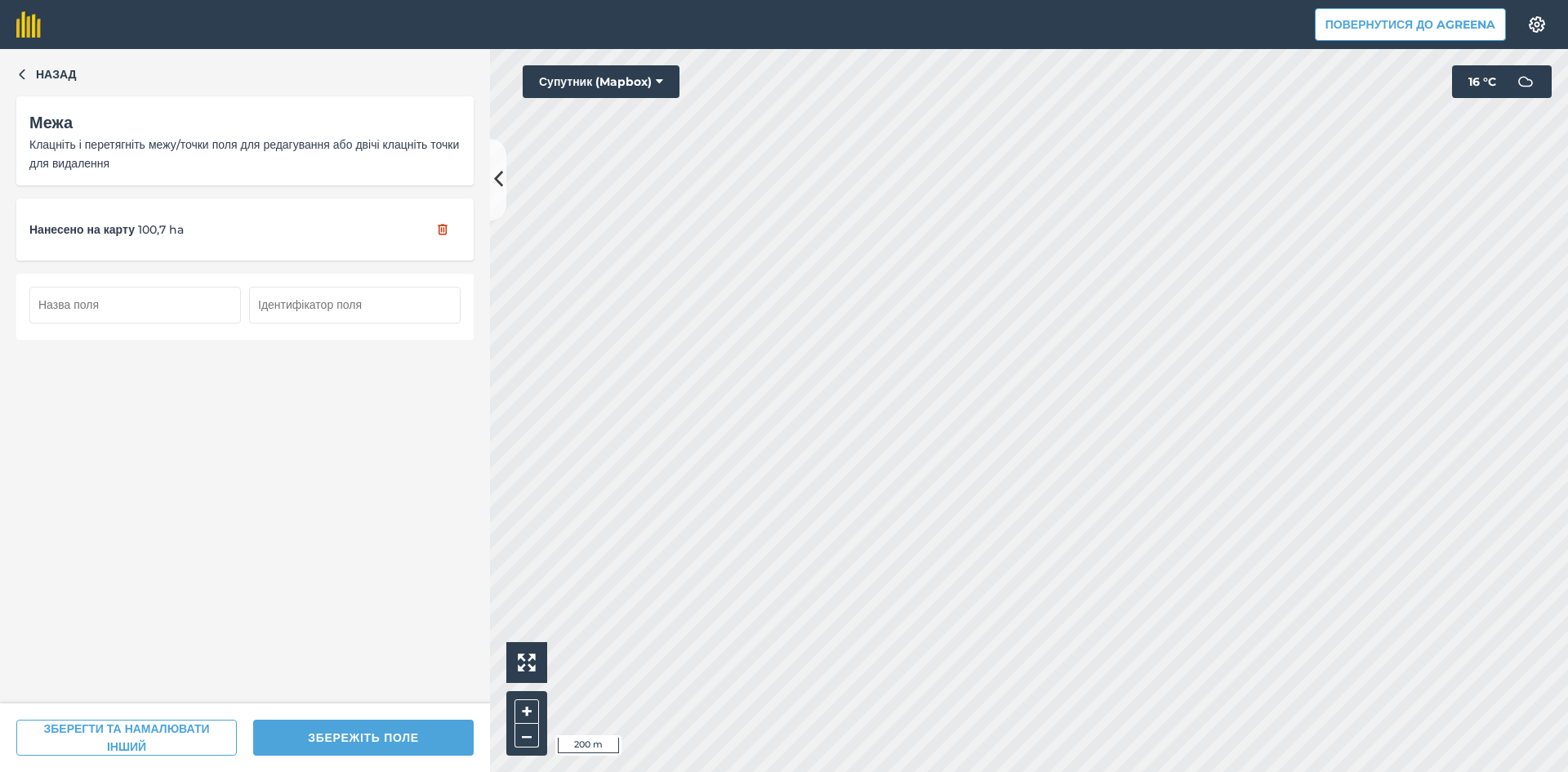
click at [100, 309] on input "text" at bounding box center [135, 305] width 211 height 36
type input "92"
